Goal: Information Seeking & Learning: Learn about a topic

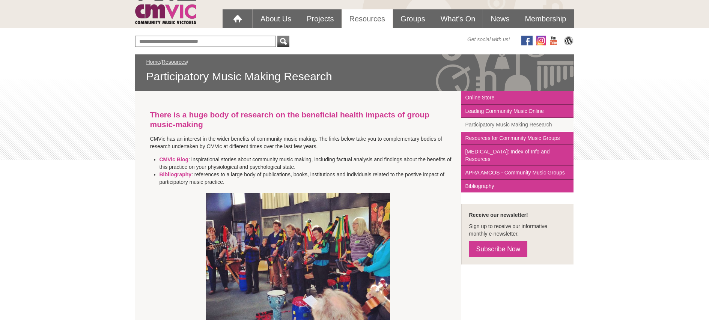
scroll to position [10, 0]
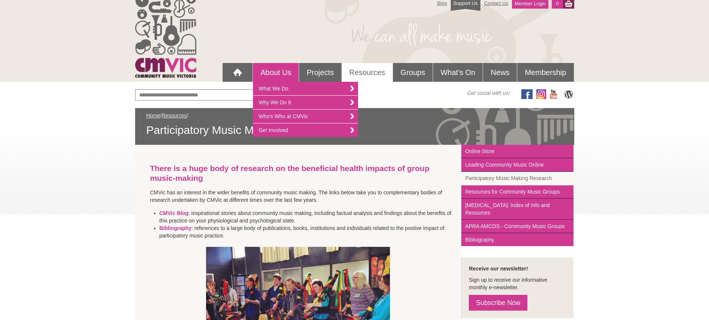
click at [278, 74] on link "About Us" at bounding box center [276, 72] width 46 height 19
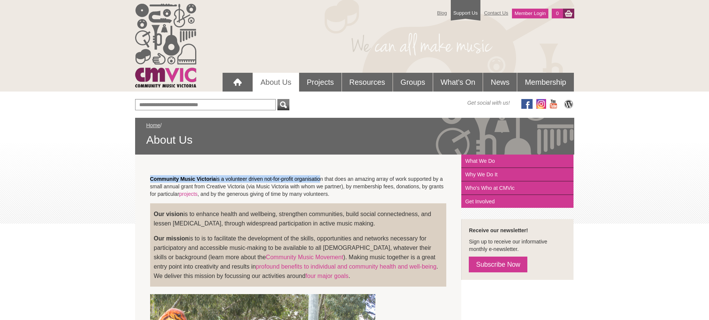
drag, startPoint x: 151, startPoint y: 180, endPoint x: 323, endPoint y: 181, distance: 172.4
click at [323, 181] on p "Community Music Victoria is a volunteer driven not-for-profit organisation that…" at bounding box center [298, 186] width 297 height 23
click at [223, 220] on p "Our vision is to enhance health and wellbeing, strengthen communities, build so…" at bounding box center [298, 219] width 289 height 19
drag, startPoint x: 190, startPoint y: 216, endPoint x: 343, endPoint y: 226, distance: 152.8
click at [343, 226] on p "Our vision is to enhance health and wellbeing, strengthen communities, build so…" at bounding box center [298, 219] width 289 height 19
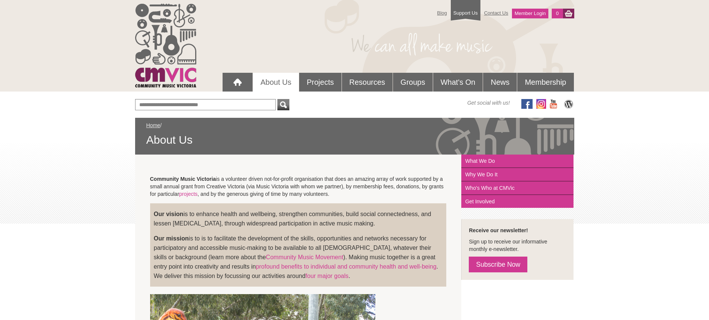
copy p "to enhance health and wellbeing, strengthen communities, build social connected…"
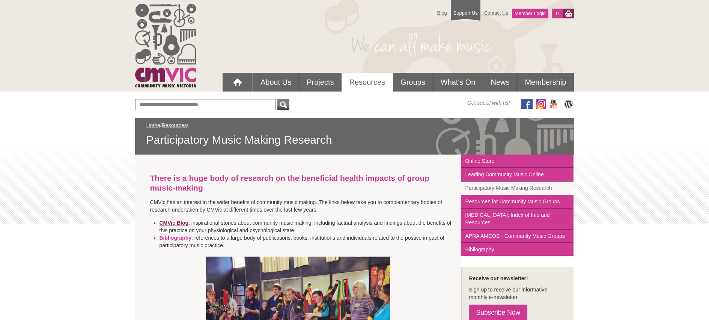
click at [174, 222] on strong "CMVic Blog" at bounding box center [174, 223] width 29 height 6
